Goal: Information Seeking & Learning: Learn about a topic

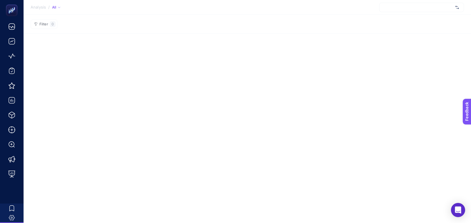
click at [299, 14] on section "Analysis / All" at bounding box center [248, 7] width 448 height 15
click at [430, 9] on div at bounding box center [422, 7] width 85 height 9
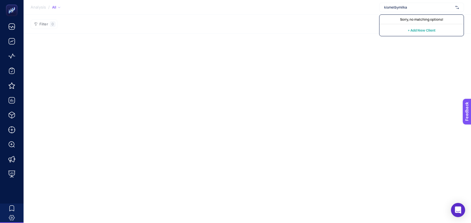
type input "kismetbymilka"
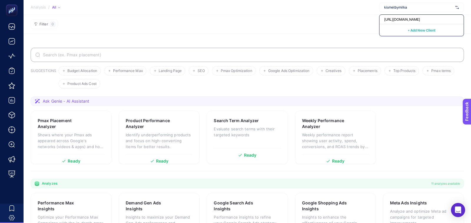
click at [333, 34] on section "SUGGESTIONS Budget Allocation Performance Max Landing Page SEO Pmax Optimizatio…" at bounding box center [248, 204] width 448 height 341
click at [403, 7] on span "Konyalı Saat" at bounding box center [419, 7] width 69 height 5
type input "kismetbymilka"
click at [407, 20] on span "[URL][DOMAIN_NAME]" at bounding box center [403, 19] width 36 height 5
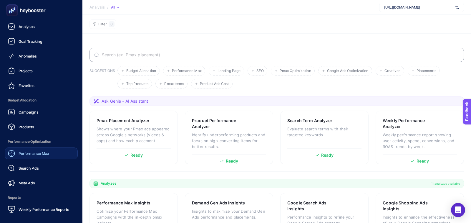
click at [29, 150] on div "Performance Max" at bounding box center [28, 153] width 41 height 7
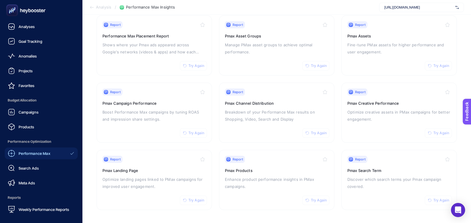
scroll to position [14, 0]
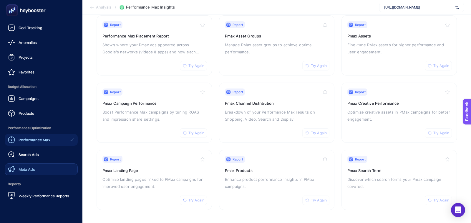
click at [35, 164] on link "Meta Ads" at bounding box center [41, 169] width 73 height 12
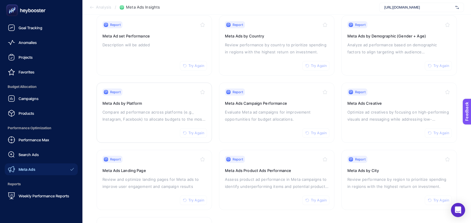
scroll to position [13, 0]
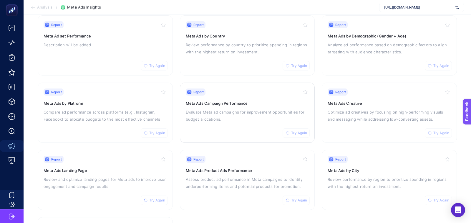
click at [227, 108] on p "Evaluate Meta ad campaigns for improvement opportunities for budget allocations." at bounding box center [247, 115] width 123 height 14
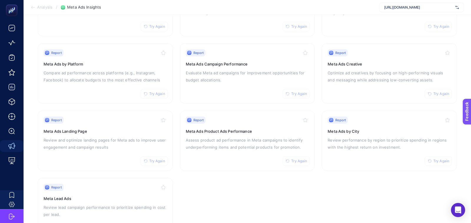
scroll to position [106, 0]
click at [346, 60] on h3 "Meta Ads Creative" at bounding box center [389, 63] width 123 height 6
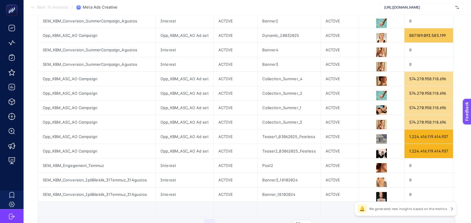
scroll to position [249, 0]
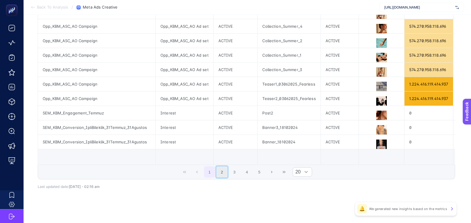
click at [224, 168] on button "2" at bounding box center [222, 171] width 11 height 11
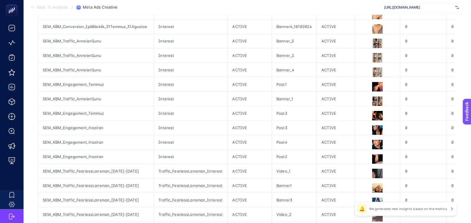
scroll to position [203, 0]
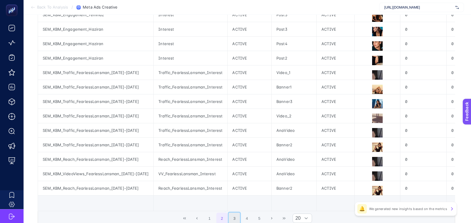
click at [238, 216] on button "3" at bounding box center [234, 217] width 11 height 11
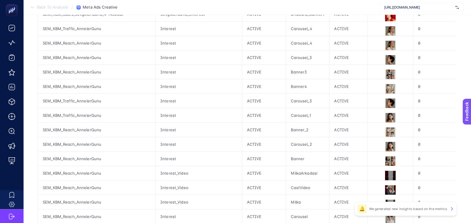
scroll to position [225, 0]
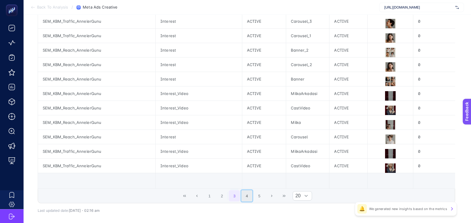
click at [248, 193] on button "4" at bounding box center [247, 195] width 11 height 11
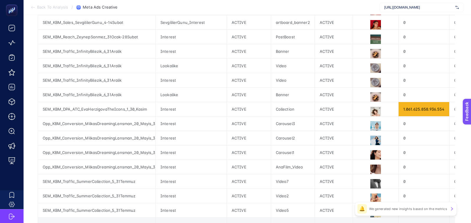
scroll to position [249, 0]
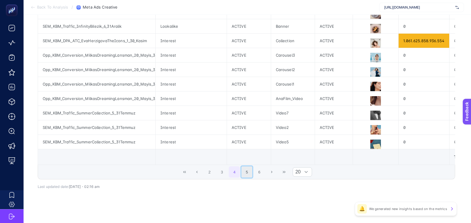
click at [242, 166] on button "5" at bounding box center [247, 171] width 11 height 11
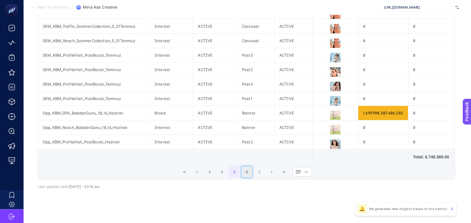
click at [249, 166] on button "6" at bounding box center [247, 171] width 11 height 11
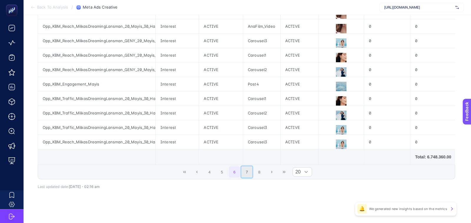
click at [245, 166] on button "7" at bounding box center [247, 171] width 11 height 11
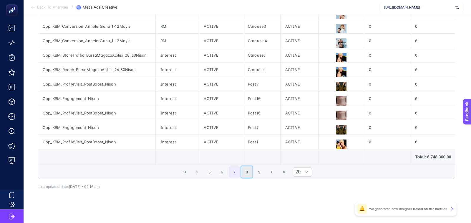
click at [248, 166] on button "8" at bounding box center [247, 171] width 11 height 11
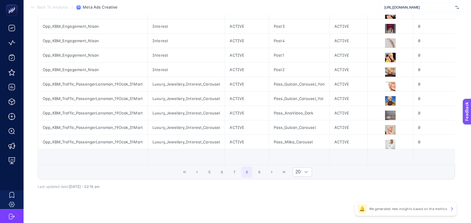
click at [258, 166] on span "5 6 7 8 9" at bounding box center [235, 172] width 62 height 12
click at [258, 167] on button "9" at bounding box center [259, 171] width 11 height 11
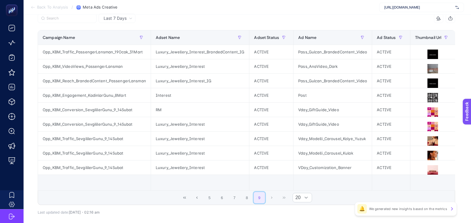
scroll to position [92, 0]
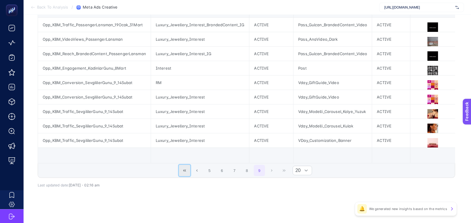
click at [189, 171] on button "First Page" at bounding box center [184, 170] width 11 height 11
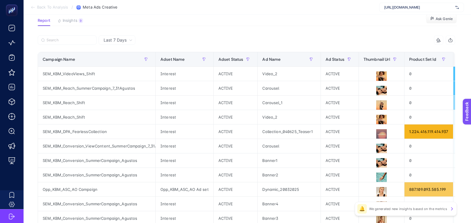
scroll to position [38, 0]
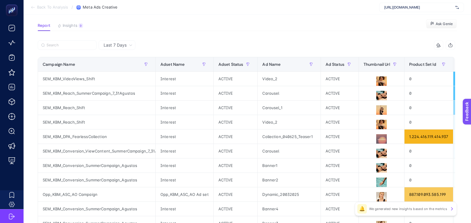
click at [118, 48] on div "Last 7 Days" at bounding box center [117, 44] width 37 height 9
click at [248, 41] on div "12 items selected" at bounding box center [351, 44] width 209 height 9
drag, startPoint x: 221, startPoint y: 14, endPoint x: 218, endPoint y: 14, distance: 3.0
click at [221, 14] on section "Back To Analysis / Meta Ads Creative https://kismetbymilka.com.tr/" at bounding box center [248, 7] width 448 height 15
click at [87, 44] on input "Search" at bounding box center [70, 45] width 47 height 4
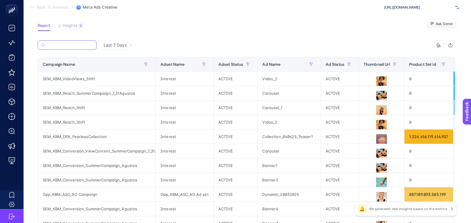
paste input "Carousel-Dynamic-Genel_Shop_Now-05.12.2022"
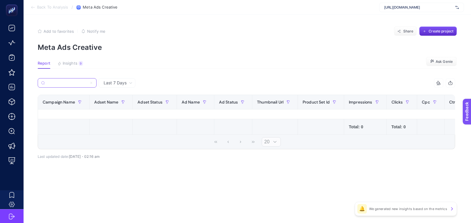
scroll to position [0, 0]
click at [84, 83] on input "Carousel-Dynamic-Genel_Shop_Now-05.12.2022" at bounding box center [67, 83] width 40 height 4
paste input "Son_30_Gun_CR_1_den_Yüksek_Ürünler"
type input "Son_30_Gun_CR_1_den_Yüksek_Ürünler"
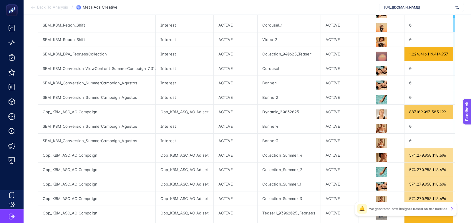
scroll to position [0, 0]
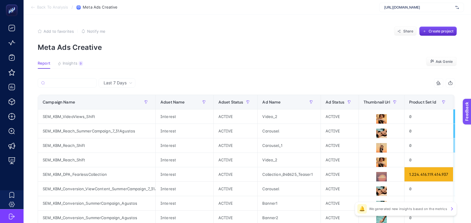
click at [228, 46] on p "Meta Ads Creative" at bounding box center [248, 47] width 420 height 9
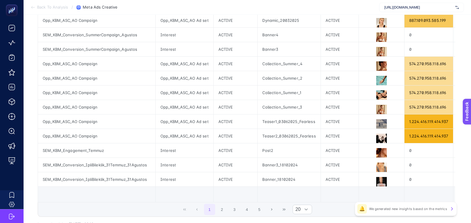
scroll to position [249, 0]
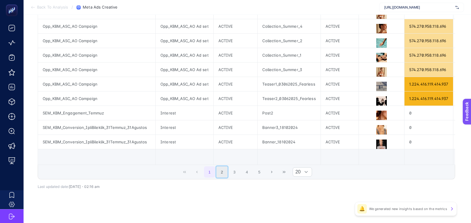
click at [218, 173] on button "2" at bounding box center [222, 171] width 11 height 11
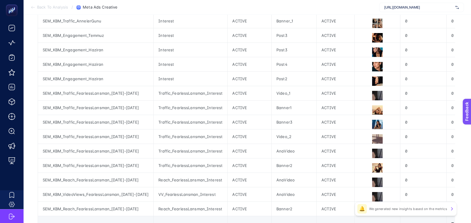
scroll to position [206, 0]
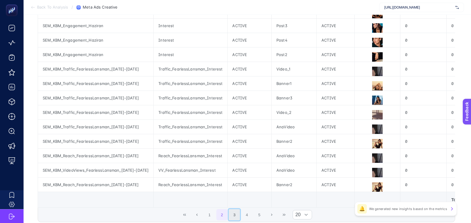
click at [235, 209] on button "3" at bounding box center [234, 214] width 11 height 11
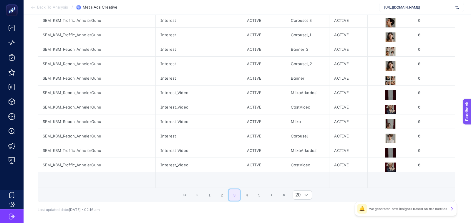
scroll to position [249, 0]
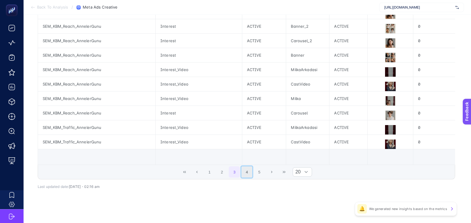
click at [245, 170] on button "4" at bounding box center [247, 171] width 11 height 11
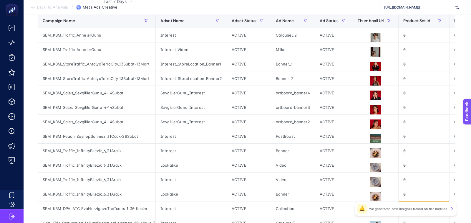
scroll to position [0, 0]
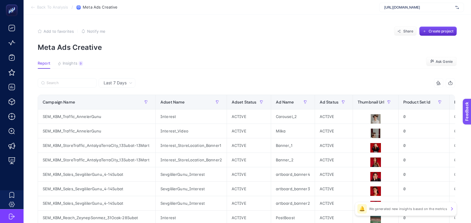
click at [420, 7] on span "[URL][DOMAIN_NAME]" at bounding box center [419, 7] width 69 height 5
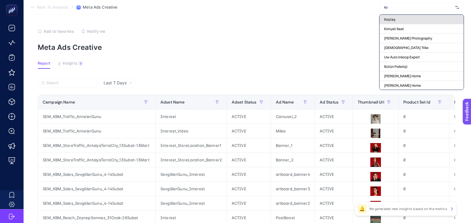
type input "ko"
click at [420, 24] on div "Koçtaş" at bounding box center [422, 28] width 84 height 9
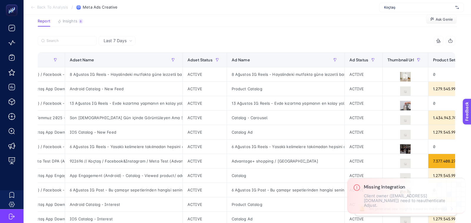
scroll to position [43, 0]
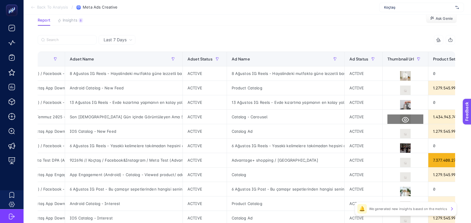
click at [406, 117] on icon at bounding box center [405, 119] width 7 height 7
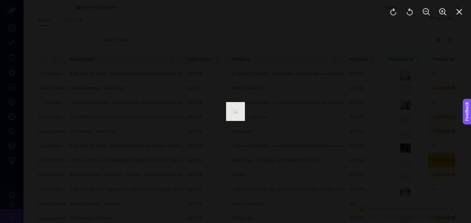
click at [373, 79] on div at bounding box center [235, 111] width 471 height 223
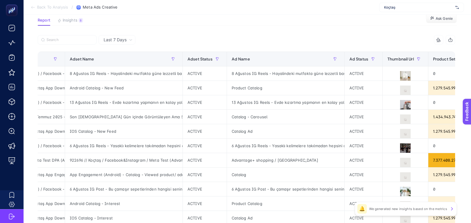
scroll to position [0, 0]
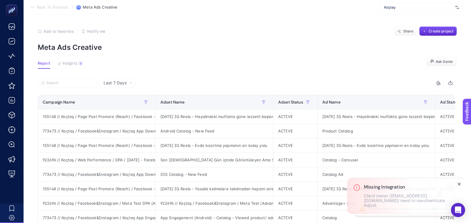
click at [459, 186] on icon "Close" at bounding box center [459, 184] width 5 height 5
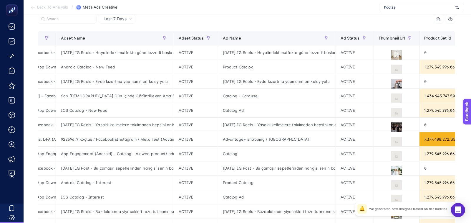
scroll to position [0, 123]
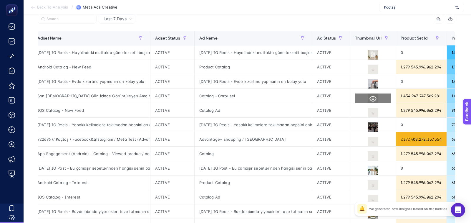
click at [372, 95] on icon at bounding box center [373, 98] width 7 height 7
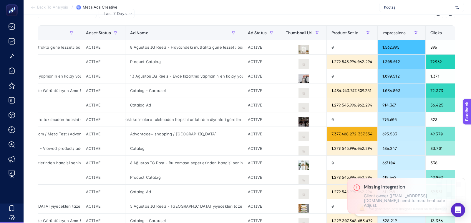
scroll to position [184, 0]
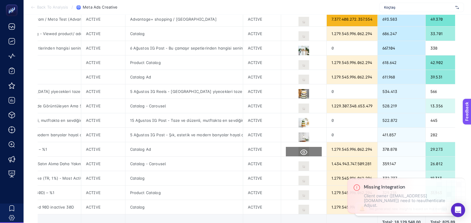
click at [303, 150] on icon at bounding box center [304, 152] width 7 height 6
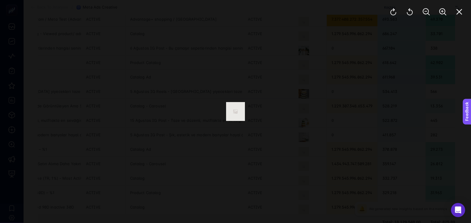
click at [223, 80] on div at bounding box center [235, 111] width 471 height 223
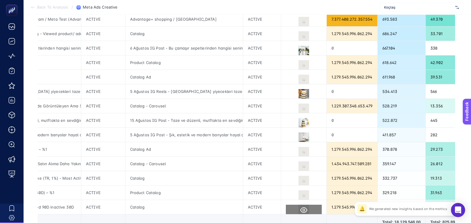
scroll to position [249, 0]
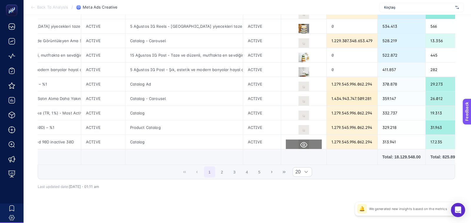
click at [301, 141] on icon at bounding box center [304, 144] width 7 height 7
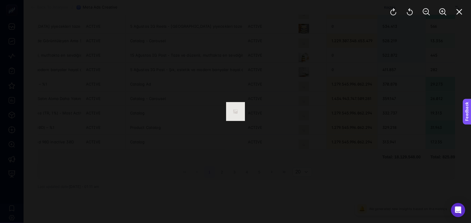
click at [316, 118] on div at bounding box center [235, 111] width 471 height 223
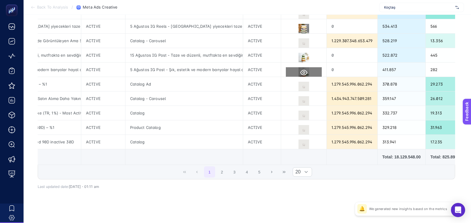
click at [302, 71] on icon at bounding box center [304, 73] width 7 height 6
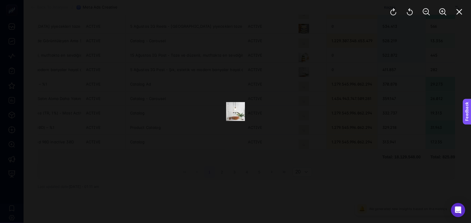
click at [166, 79] on div at bounding box center [235, 111] width 471 height 223
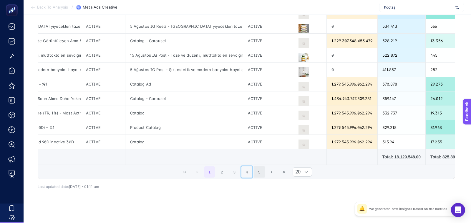
click at [243, 171] on button "4" at bounding box center [247, 171] width 11 height 11
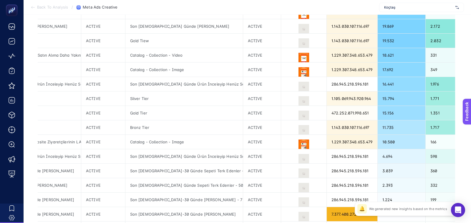
scroll to position [146, 0]
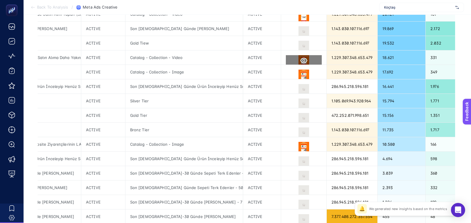
click at [302, 58] on icon at bounding box center [304, 60] width 7 height 7
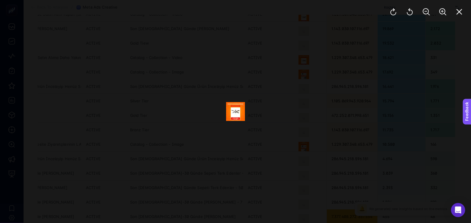
click at [201, 86] on div at bounding box center [235, 111] width 471 height 223
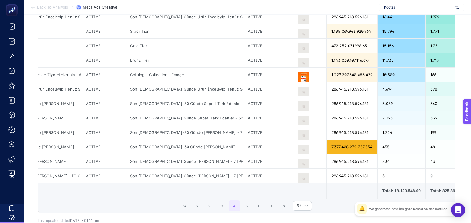
scroll to position [225, 0]
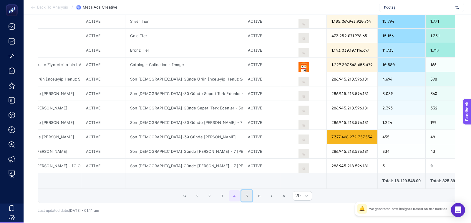
click at [251, 194] on button "5" at bounding box center [247, 195] width 11 height 11
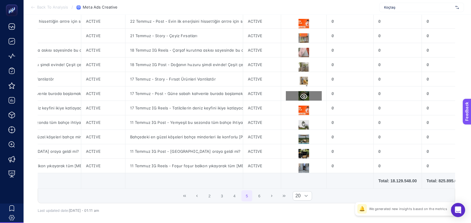
click at [301, 98] on button at bounding box center [304, 96] width 36 height 11
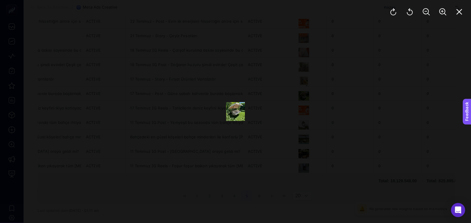
click at [228, 117] on img at bounding box center [235, 111] width 19 height 19
click at [461, 9] on icon "Close" at bounding box center [459, 11] width 7 height 7
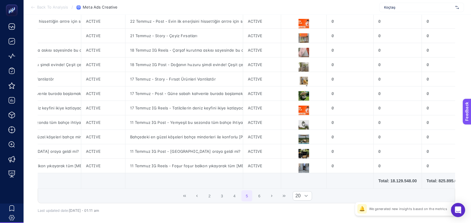
scroll to position [0, 0]
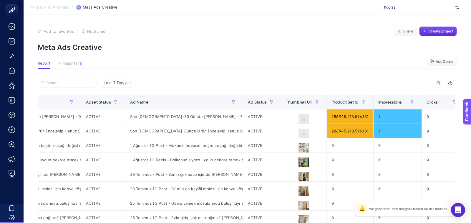
click at [395, 9] on span "Koçtaş" at bounding box center [419, 7] width 69 height 5
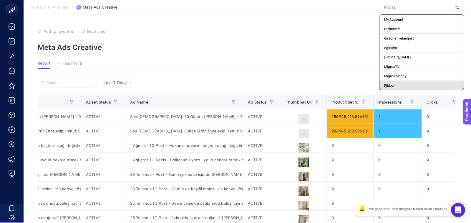
click at [398, 90] on div "Ribbon" at bounding box center [422, 94] width 84 height 9
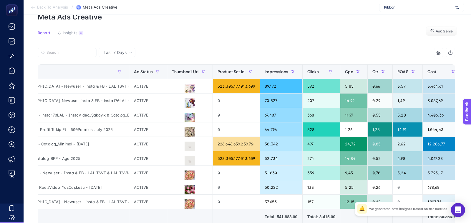
scroll to position [35, 0]
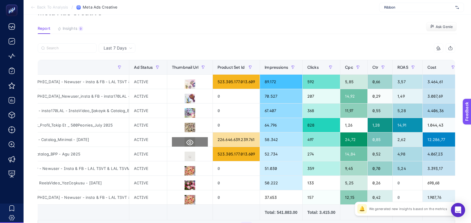
click at [187, 142] on icon at bounding box center [190, 142] width 7 height 7
